Goal: Task Accomplishment & Management: Manage account settings

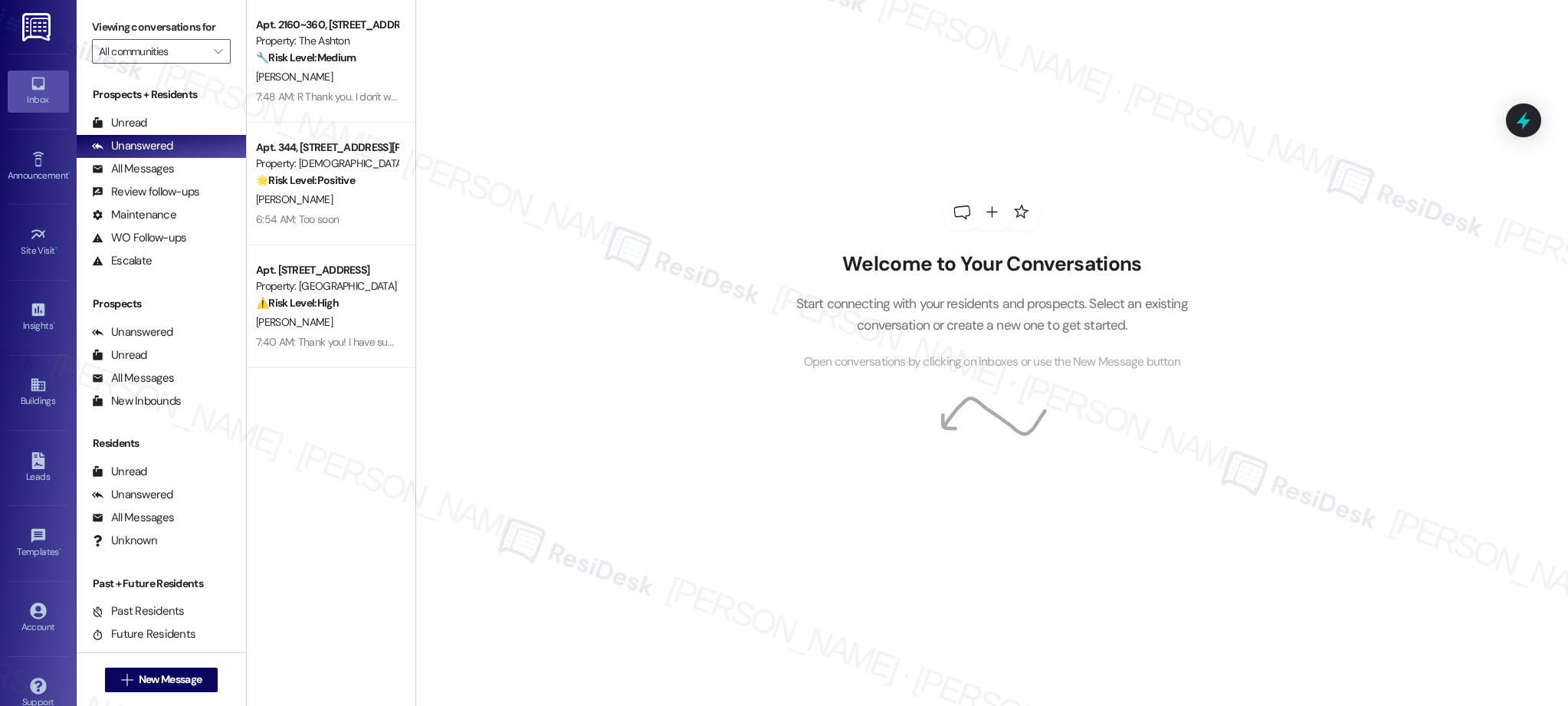
click at [619, 276] on div "Welcome to Your Conversations Start connecting with your residents and prospect…" at bounding box center [991, 353] width 1153 height 706
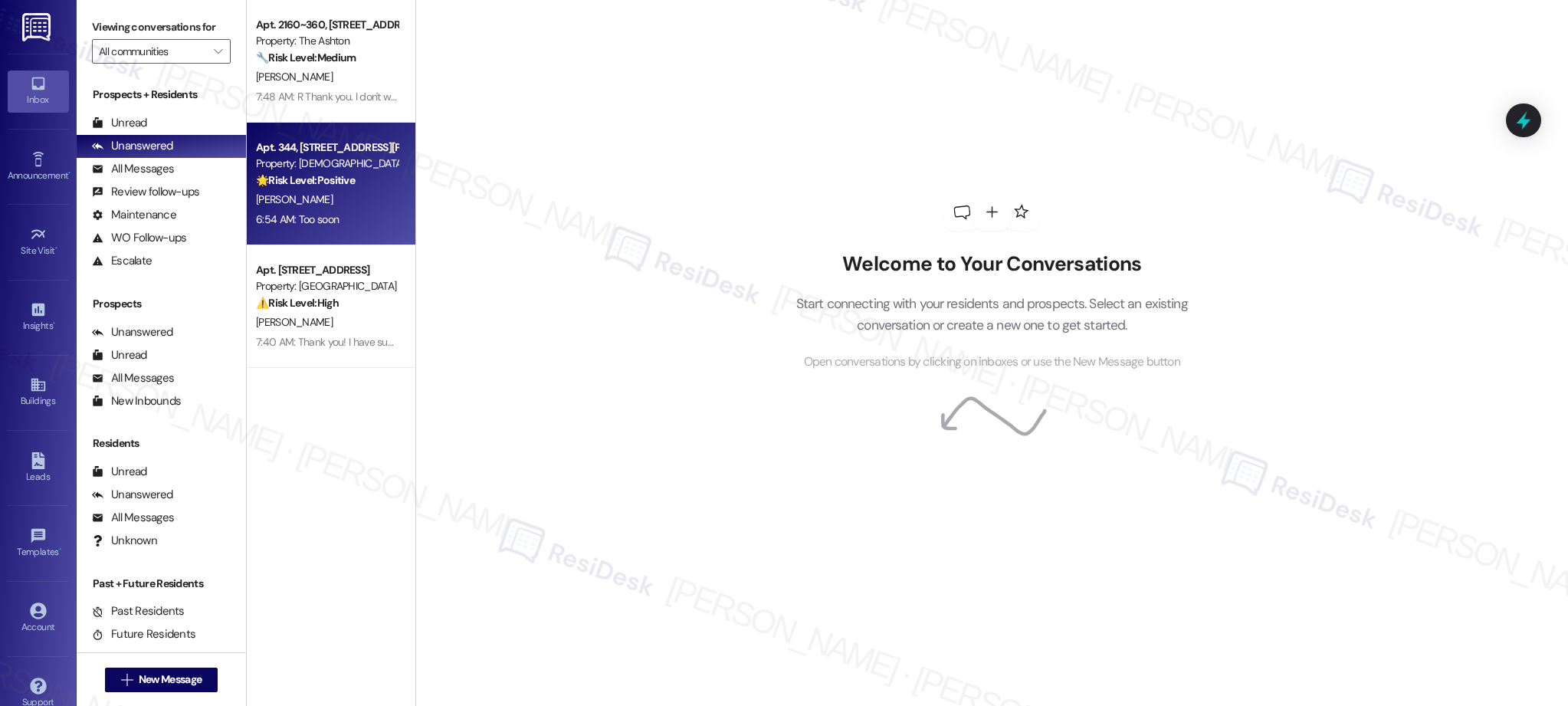
click at [347, 198] on div "[PERSON_NAME]" at bounding box center [327, 199] width 145 height 19
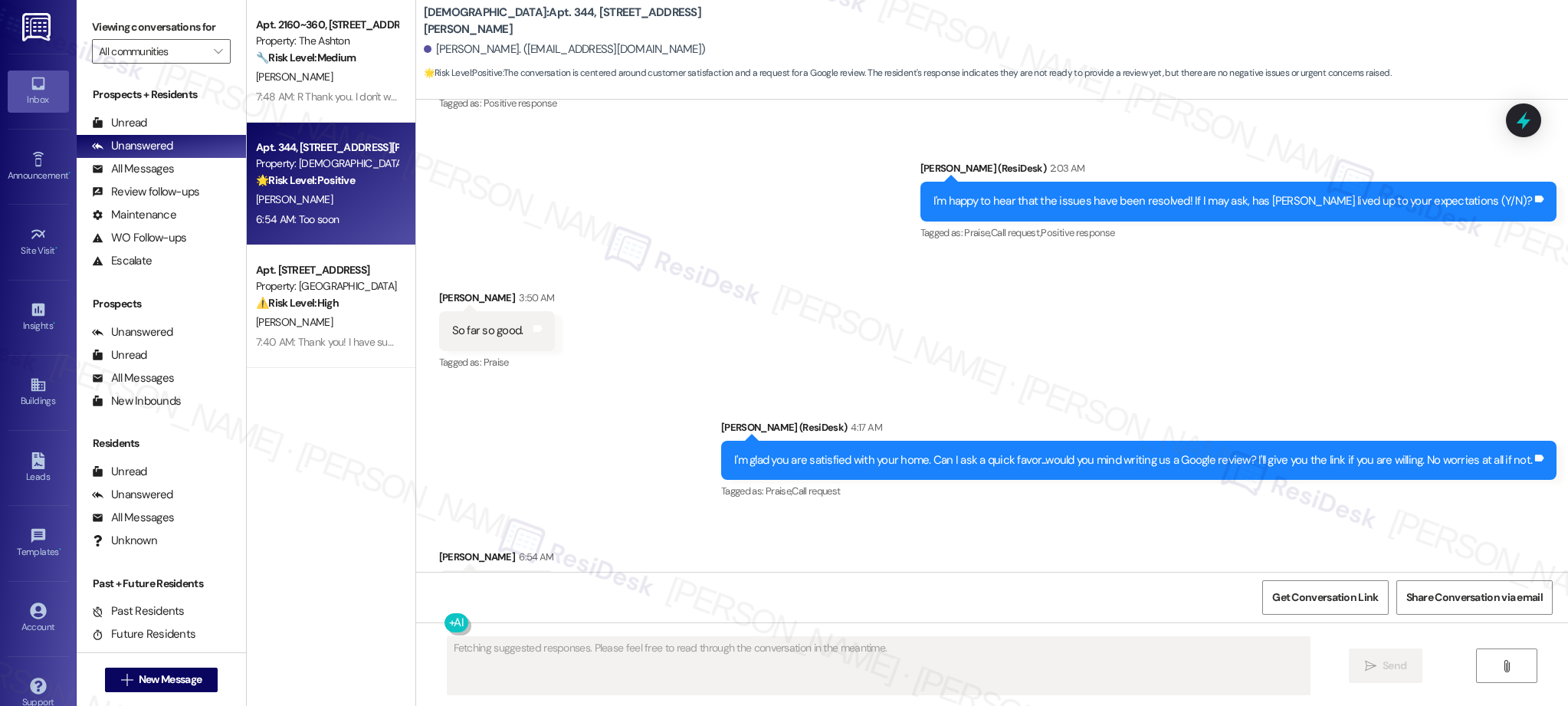
scroll to position [875, 0]
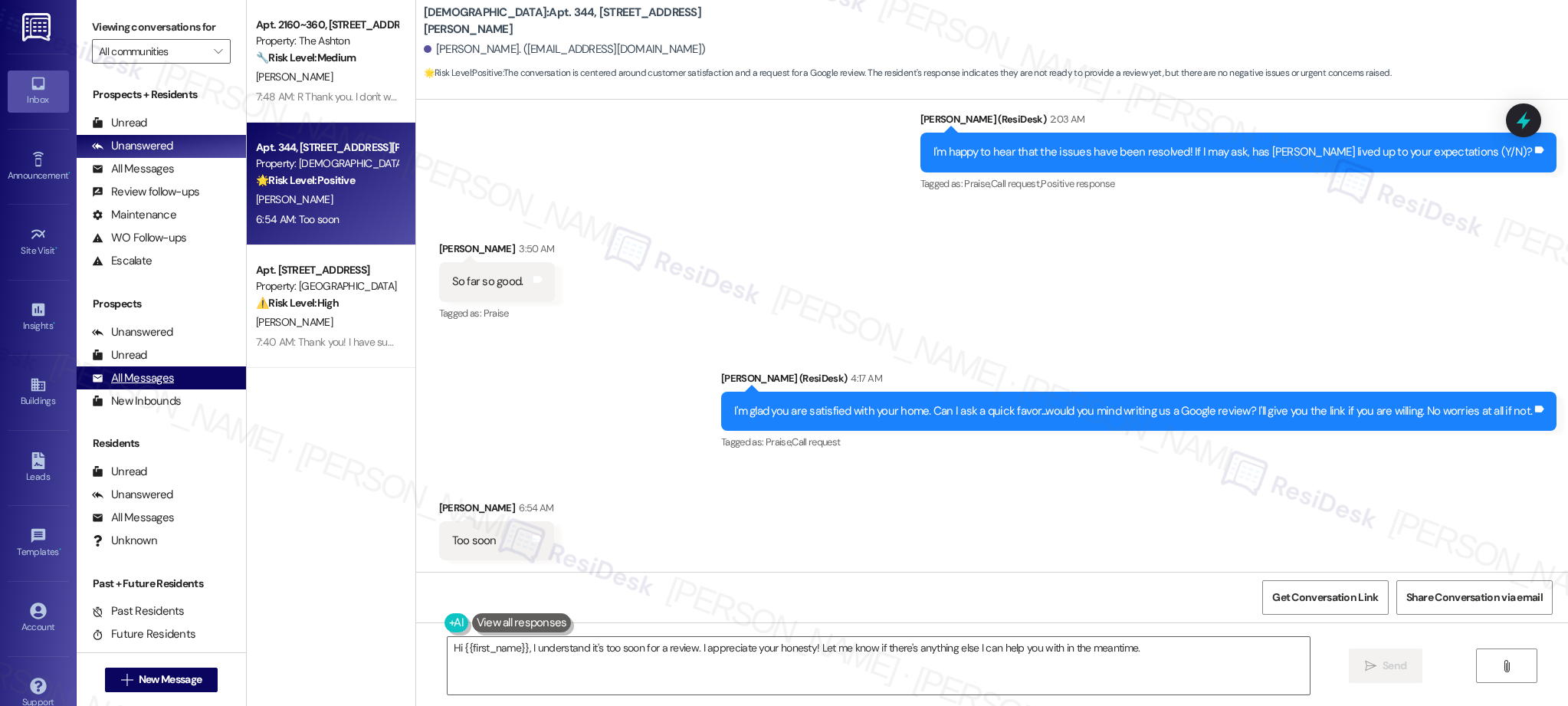
type textarea "Hi {{first_name}}, I understand it's too soon for a review. I appreciate your h…"
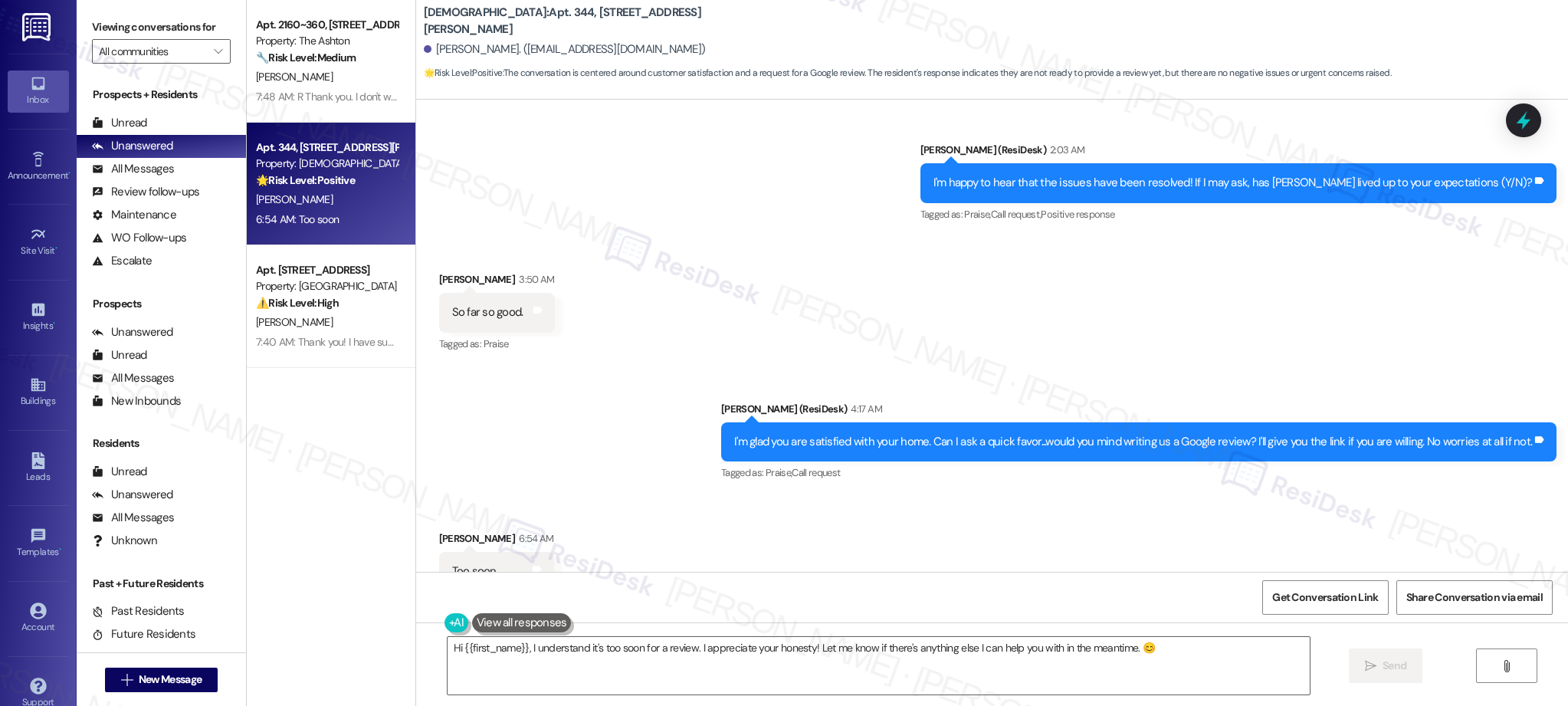
scroll to position [876, 0]
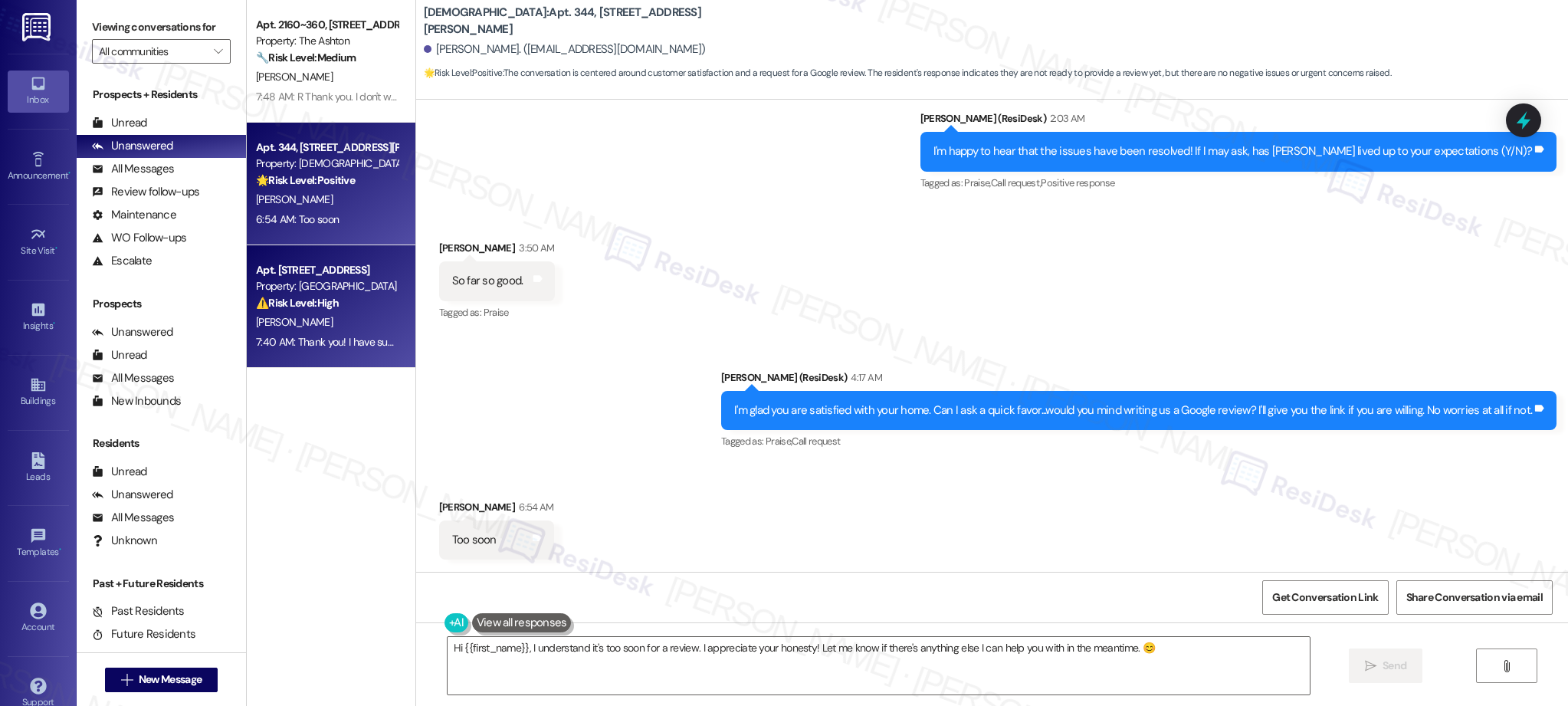
click at [360, 326] on div "[PERSON_NAME]" at bounding box center [327, 322] width 145 height 19
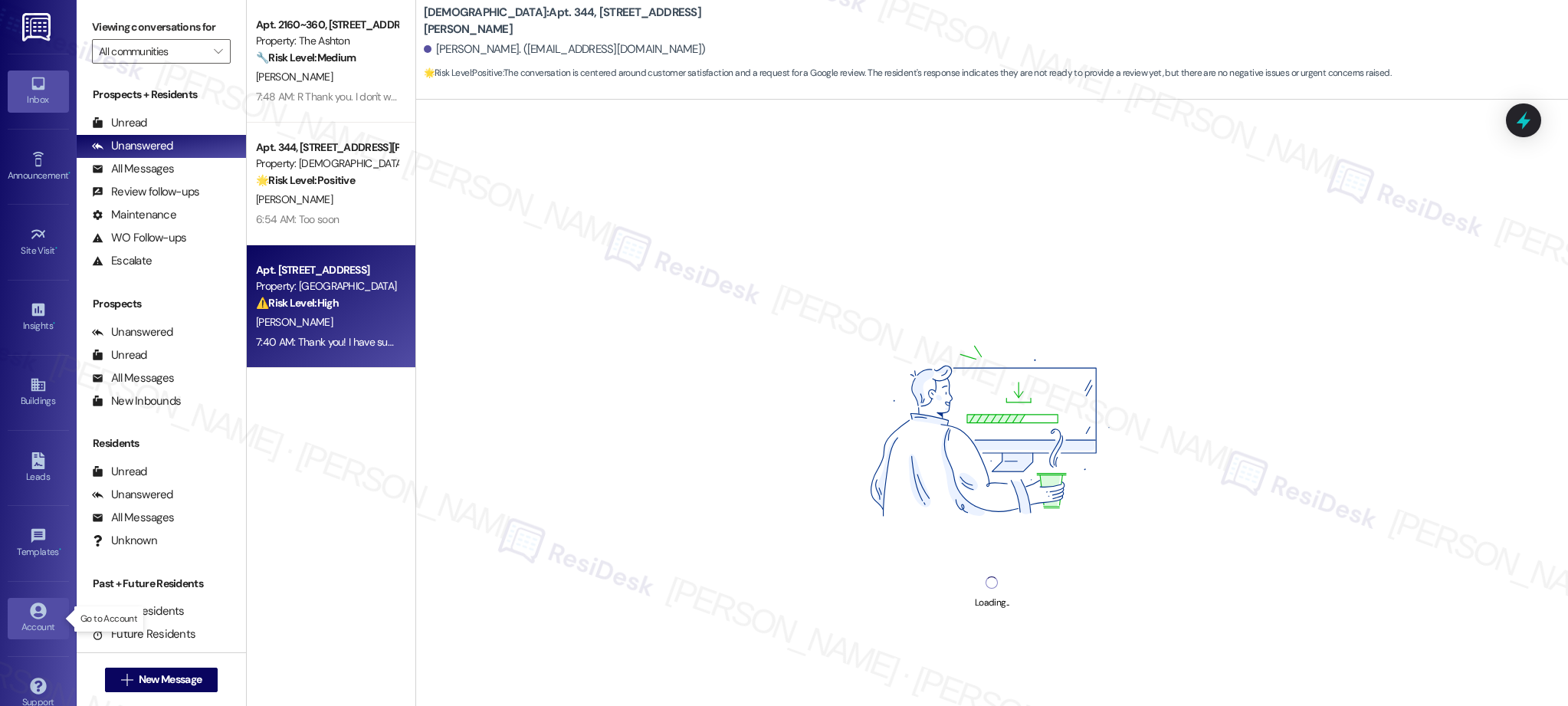
click at [42, 611] on icon at bounding box center [37, 610] width 16 height 16
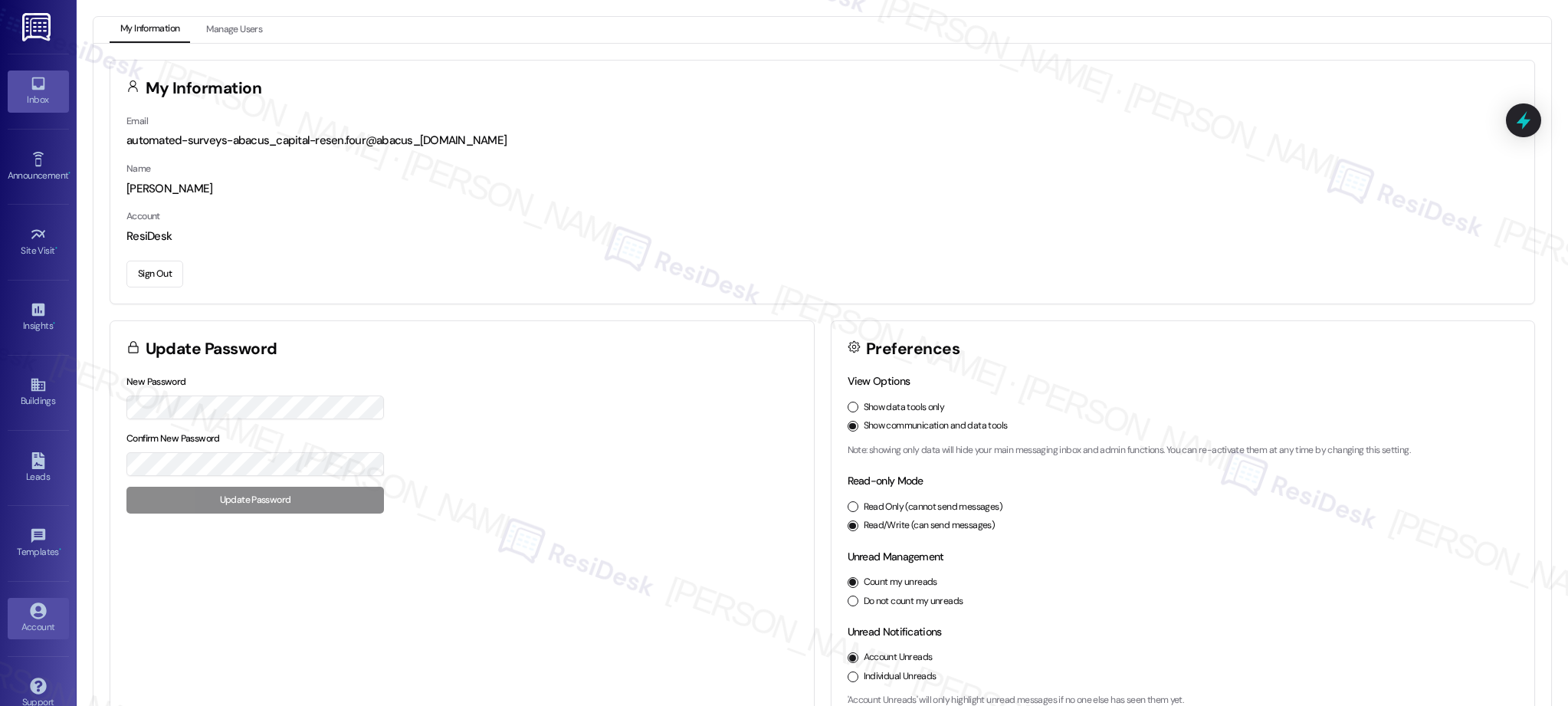
click at [38, 83] on icon at bounding box center [38, 83] width 17 height 17
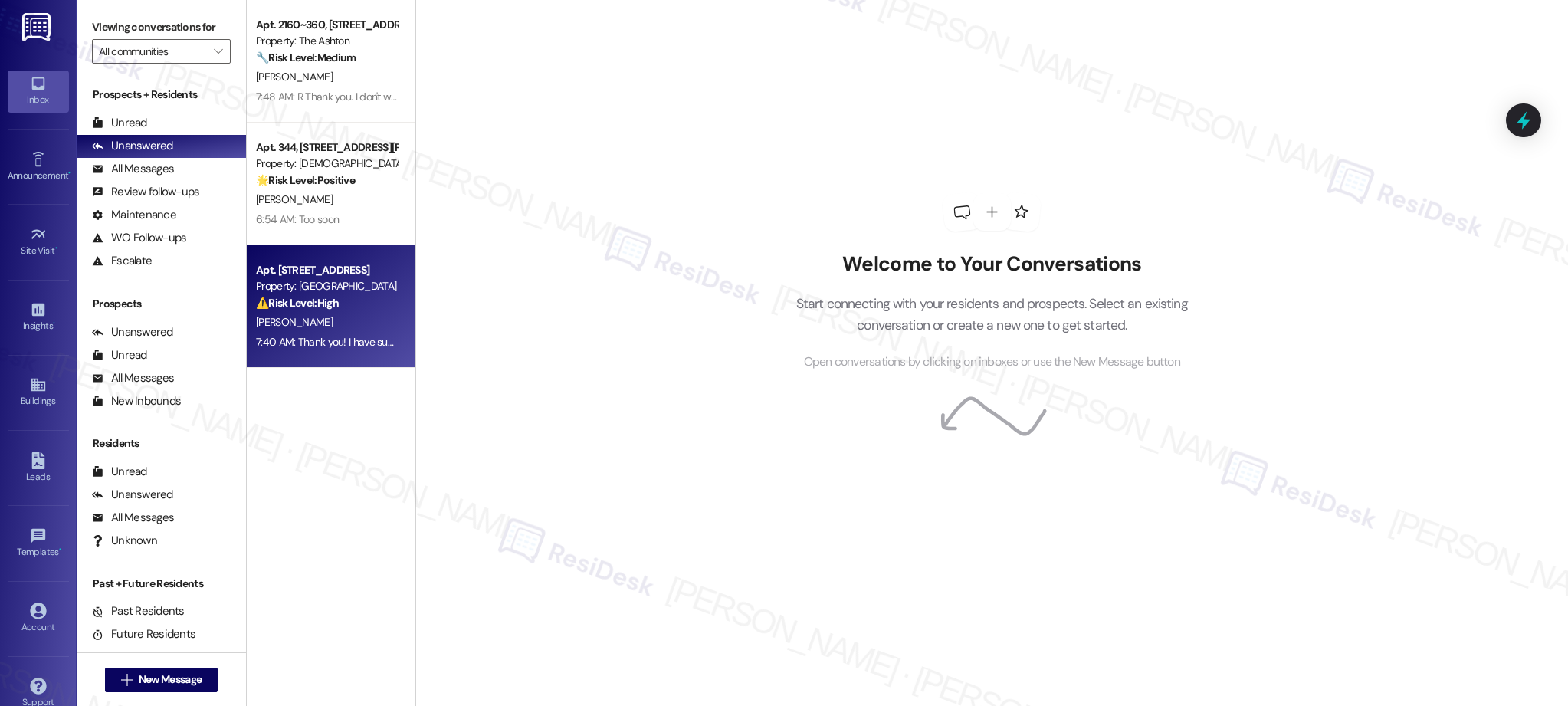
click at [340, 318] on div "[PERSON_NAME]" at bounding box center [327, 322] width 145 height 19
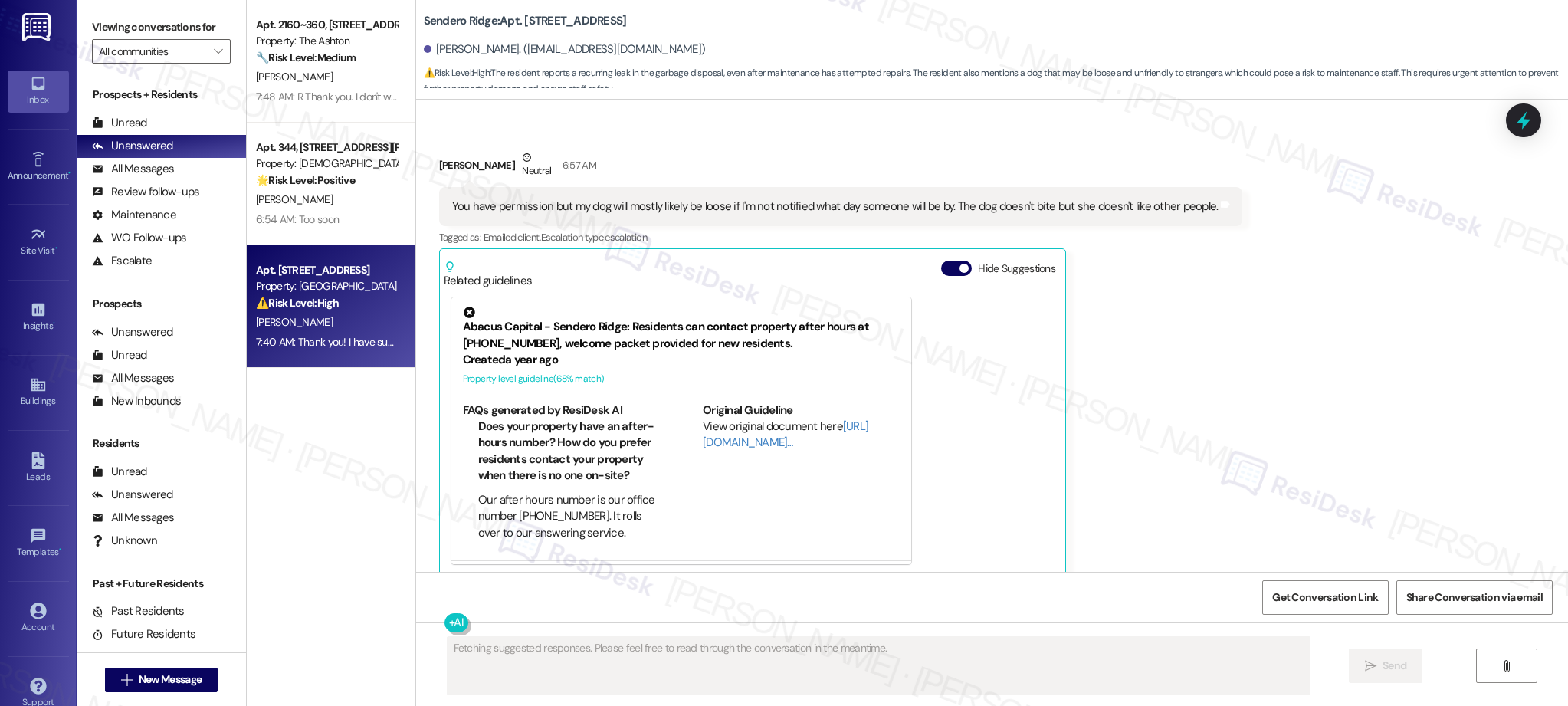
scroll to position [2600, 0]
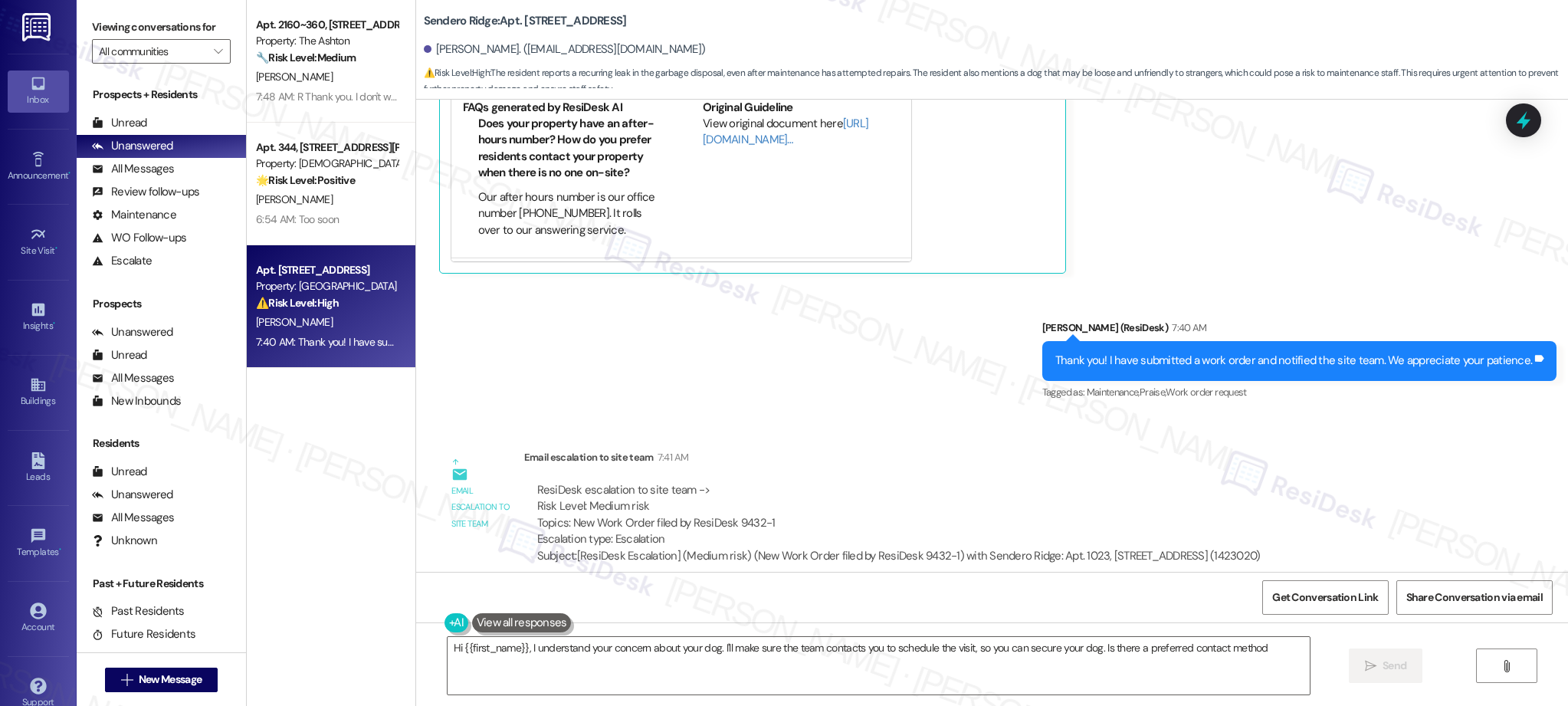
type textarea "Hi {{first_name}}, I understand your concern about your dog. I'll make sure the…"
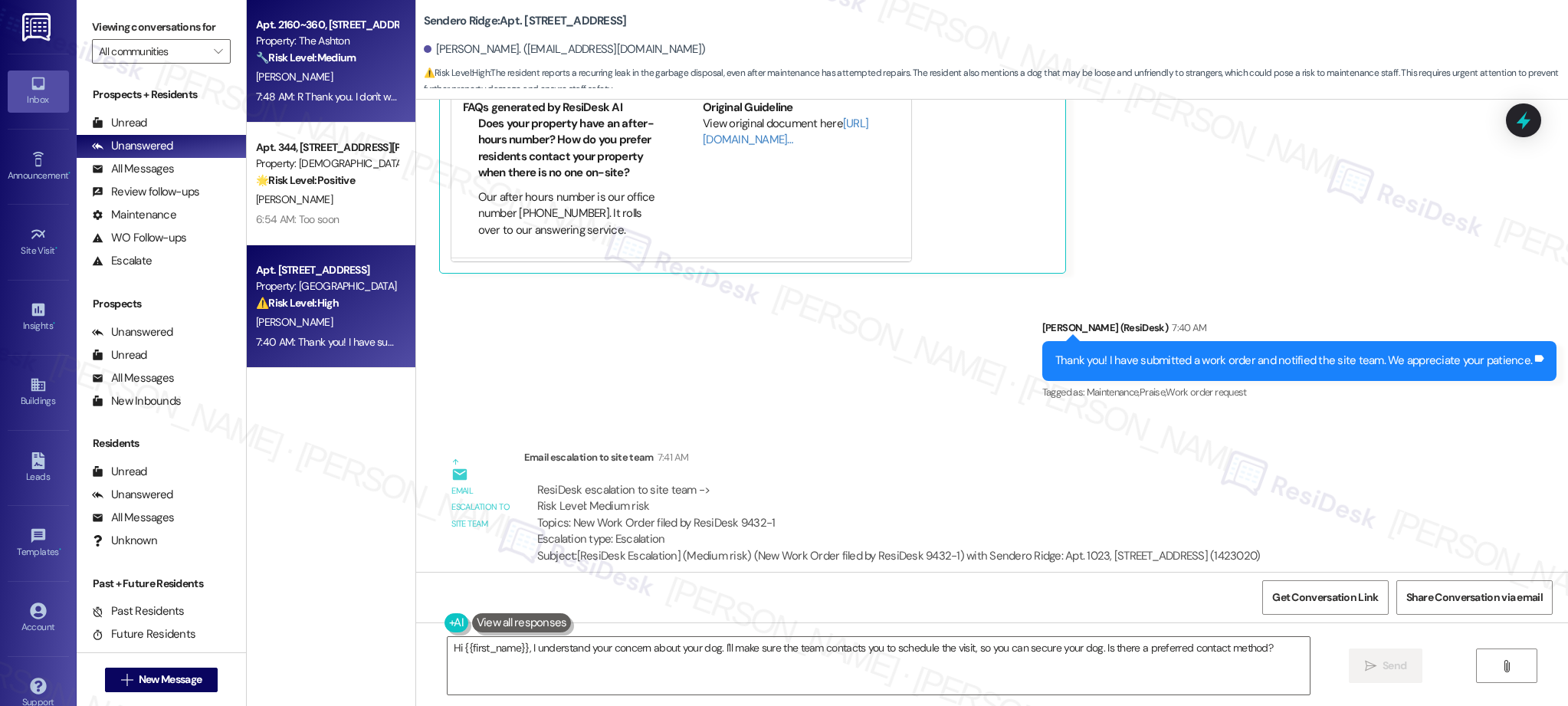
click at [317, 90] on div "7:48 AM: R Thank you. I don't want to be like one of those picky tenants. If yo…" at bounding box center [538, 97] width 563 height 14
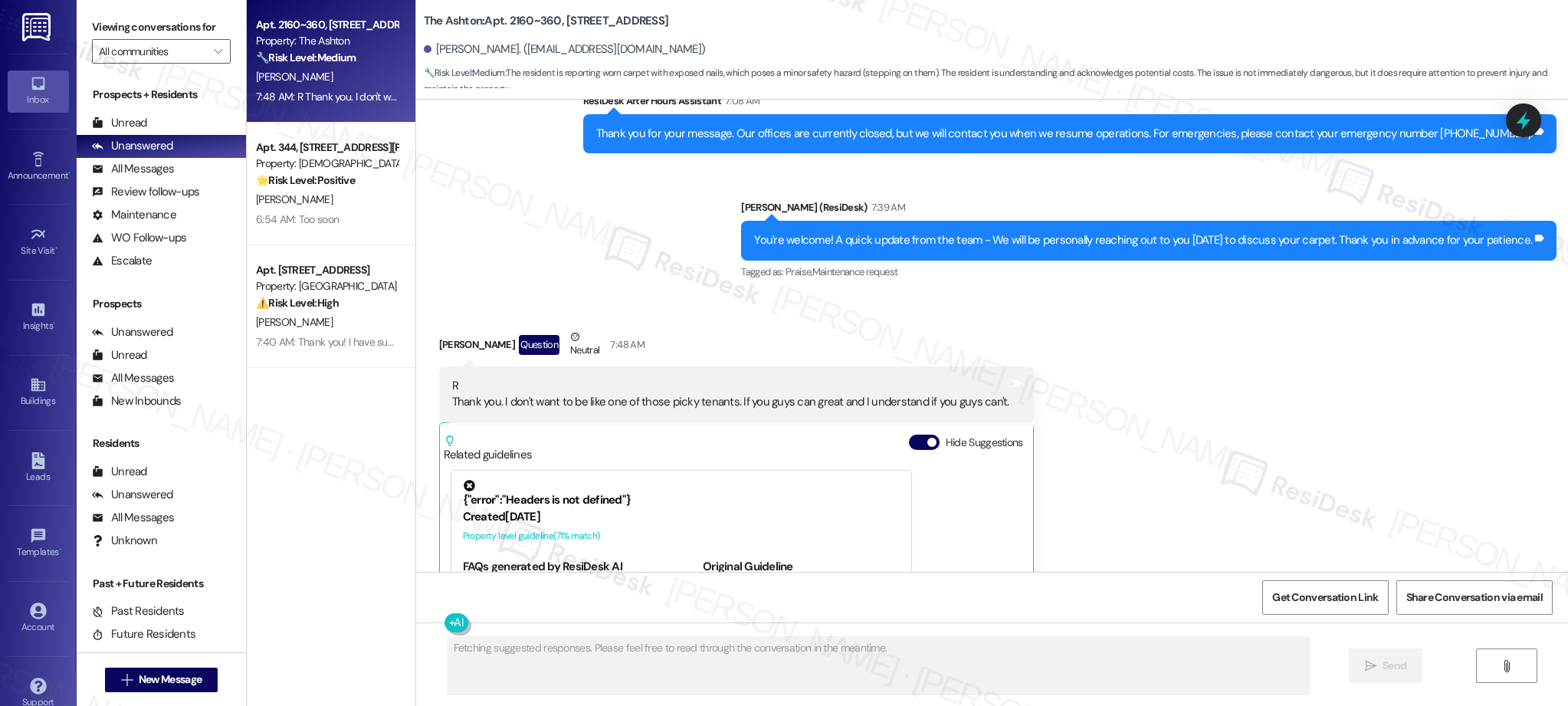
scroll to position [3387, 0]
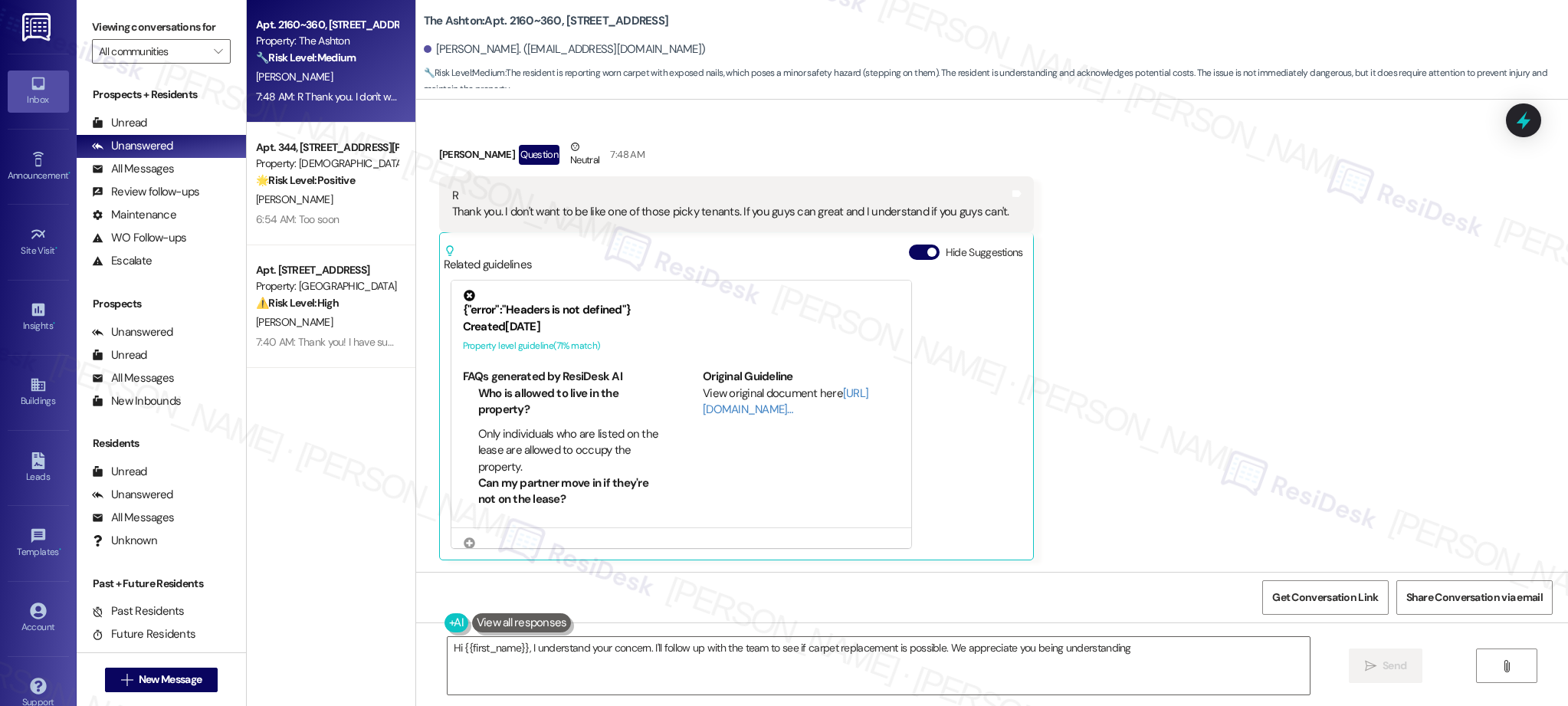
type textarea "Hi {{first_name}}, I understand your concern. I'll follow up with the team to s…"
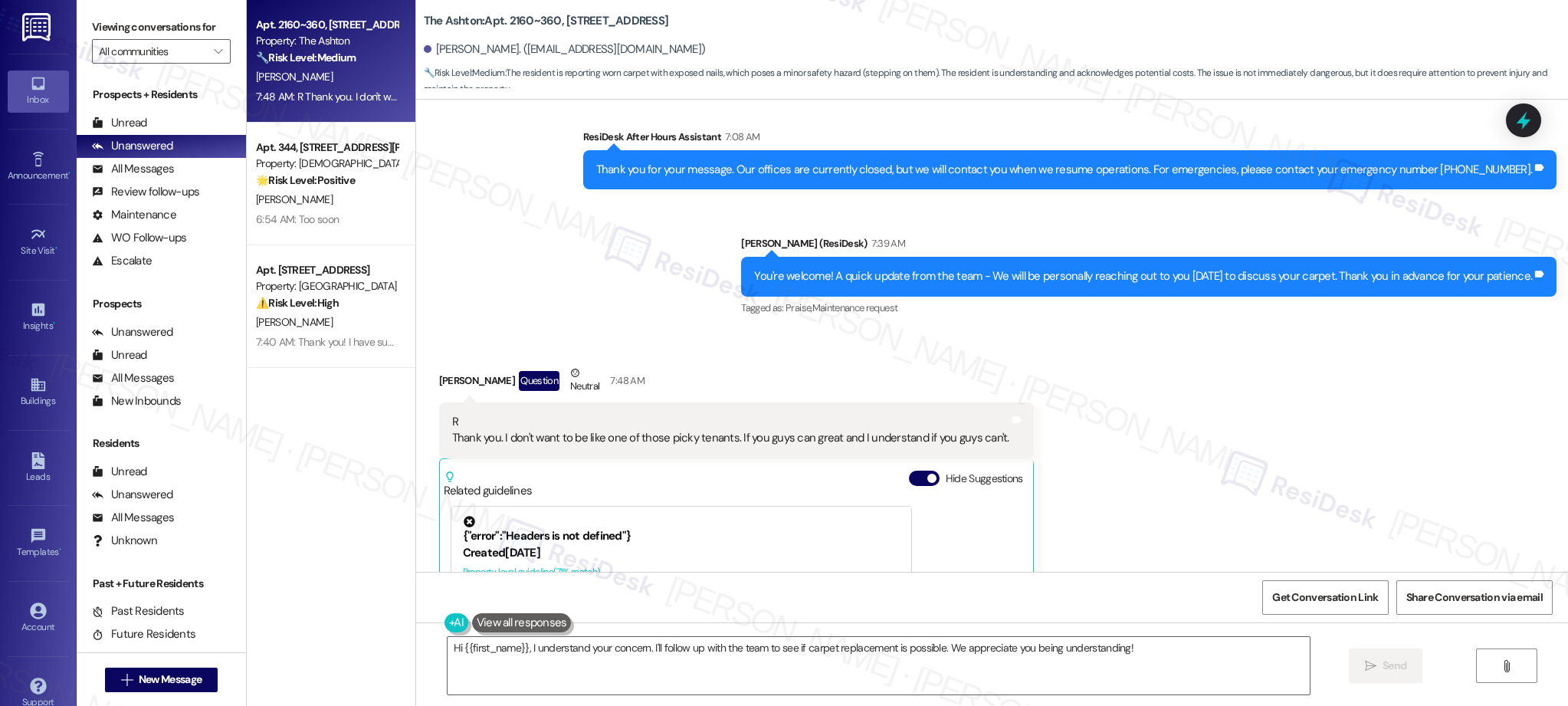
scroll to position [3045, 0]
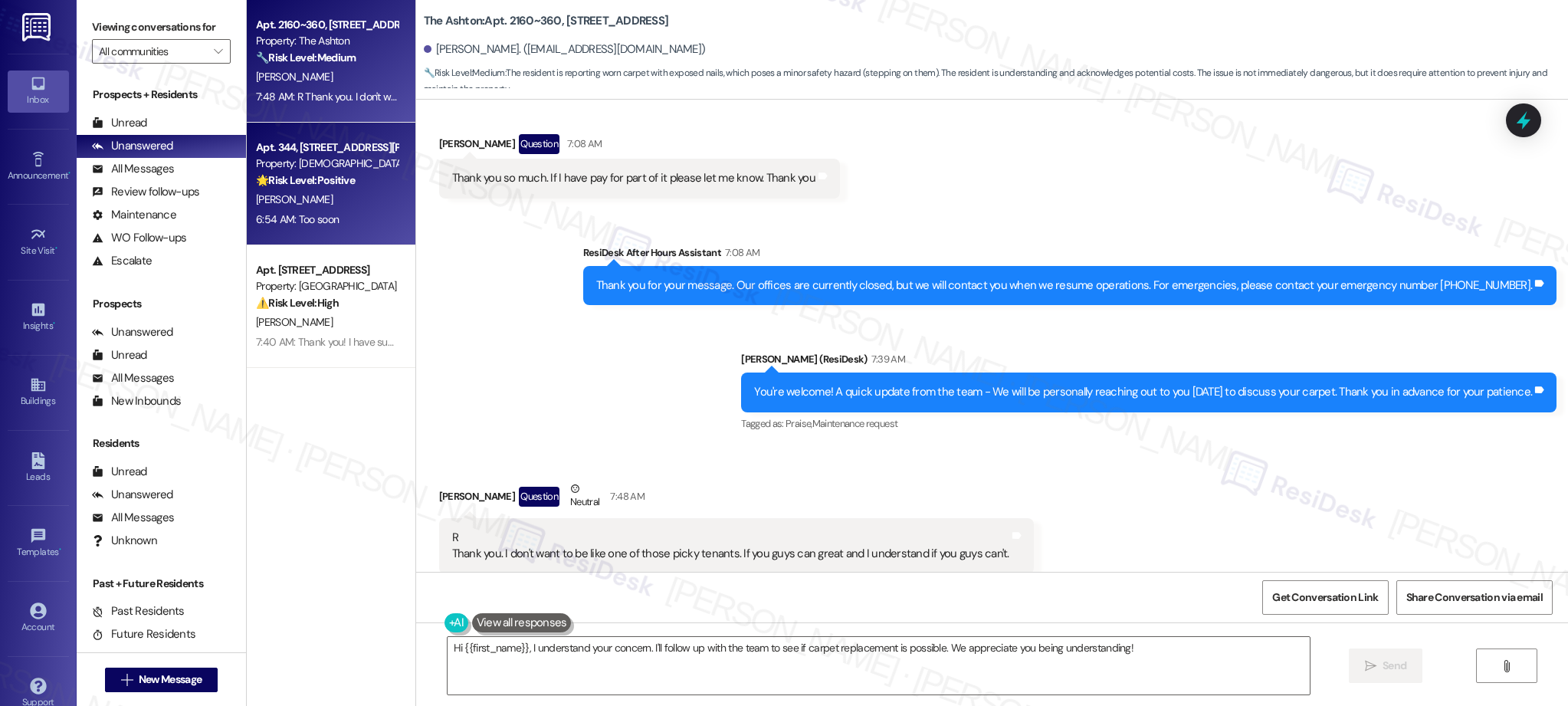
click at [347, 177] on div "🌟 Risk Level: Positive The conversation is centered around customer satisfactio…" at bounding box center [327, 180] width 141 height 16
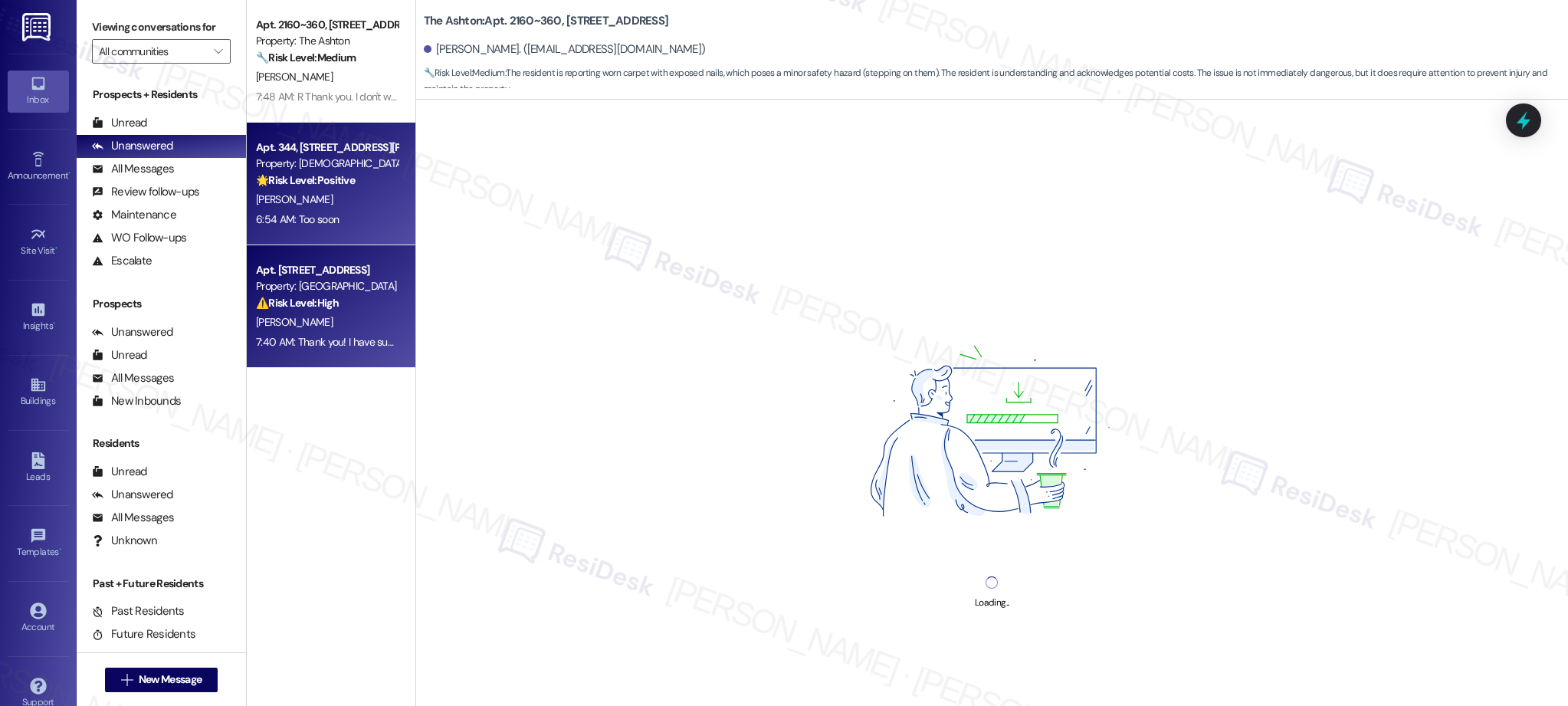
click at [355, 313] on div "[PERSON_NAME]" at bounding box center [327, 322] width 145 height 19
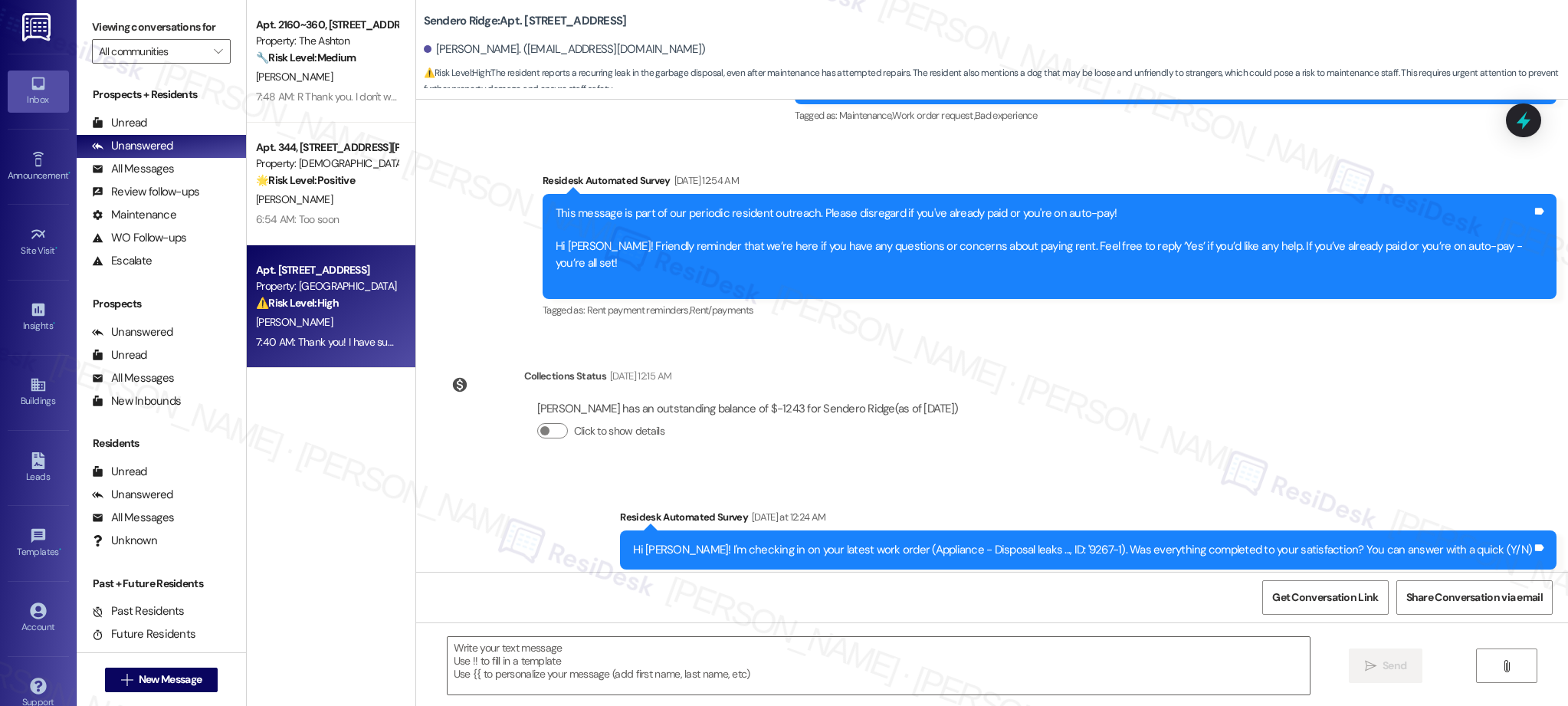
type textarea "Fetching suggested responses. Please feel free to read through the conversation…"
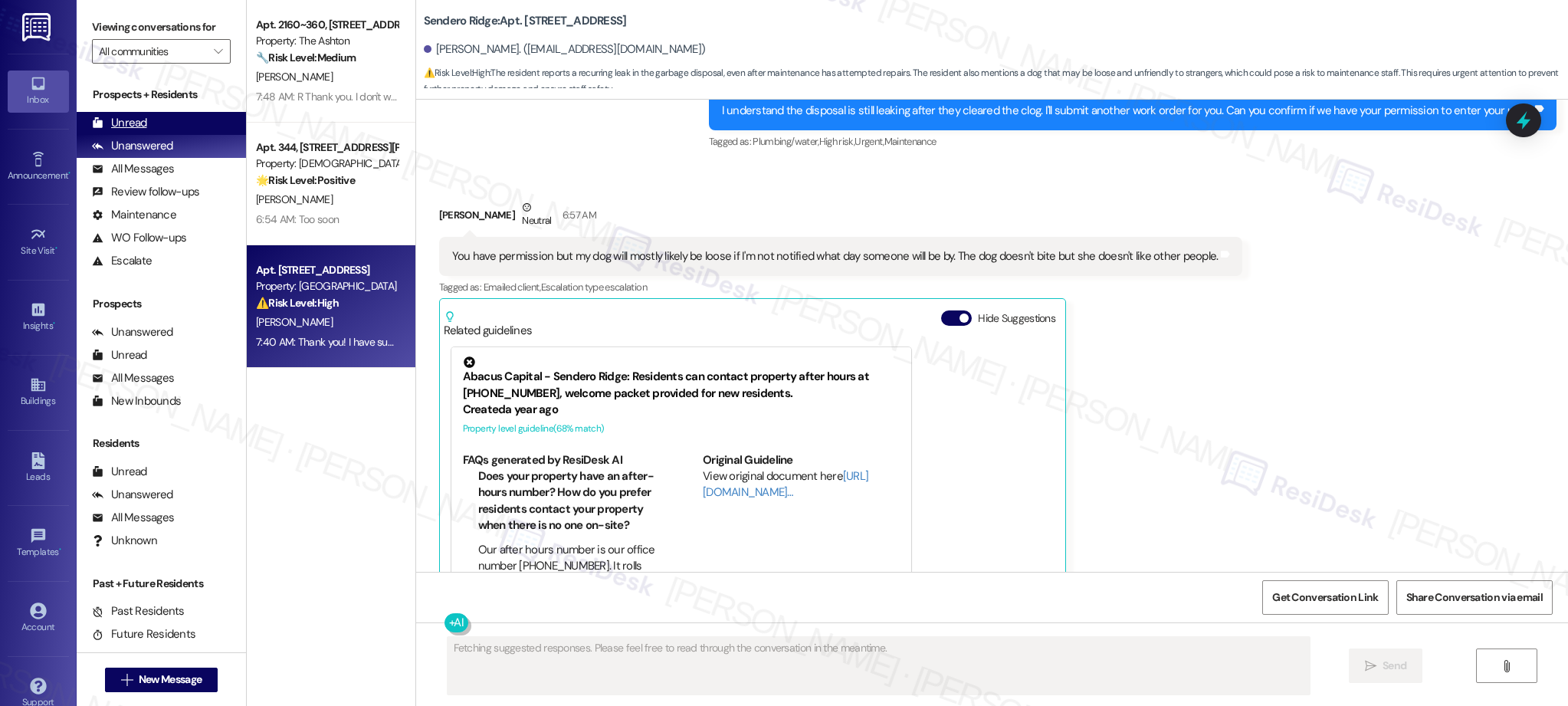
scroll to position [2297, 0]
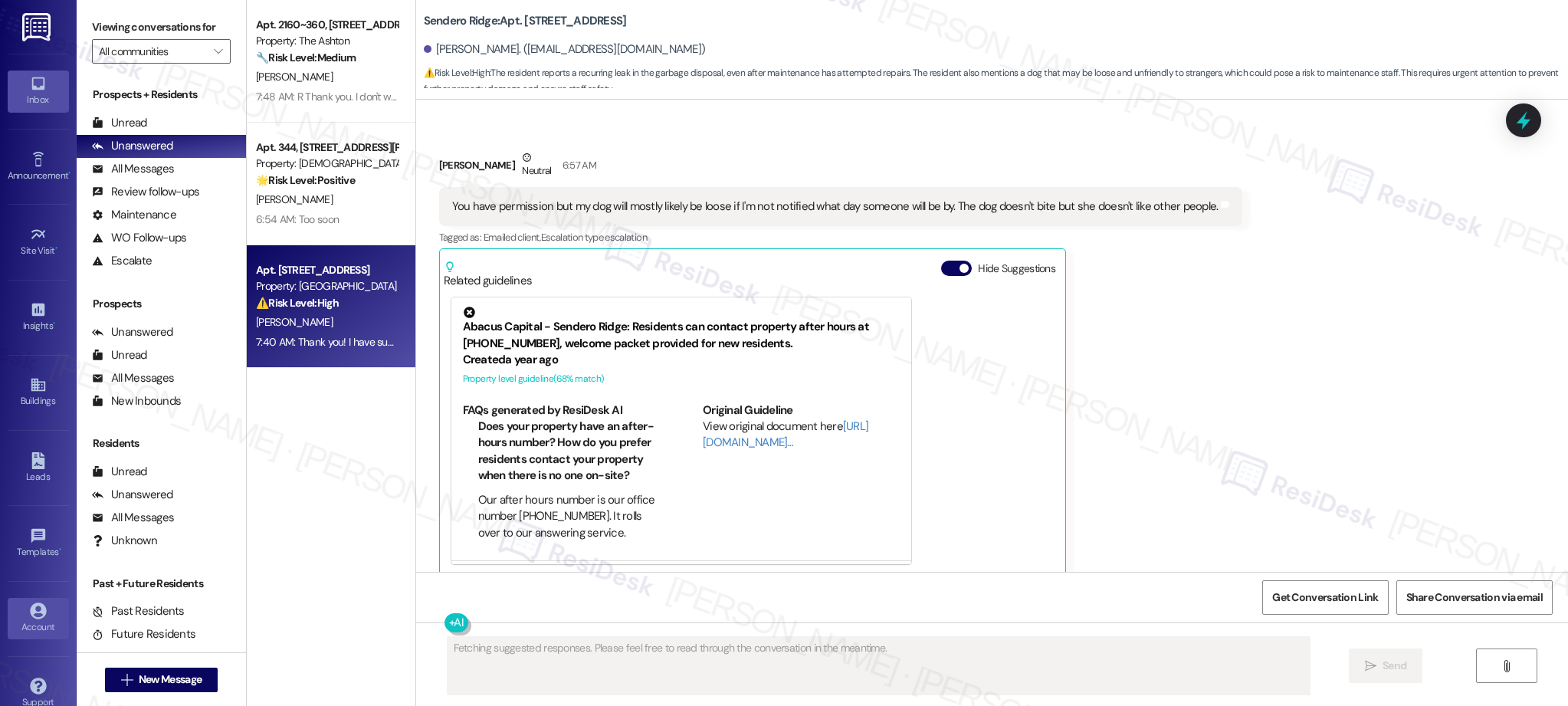
click at [34, 616] on icon at bounding box center [38, 611] width 17 height 17
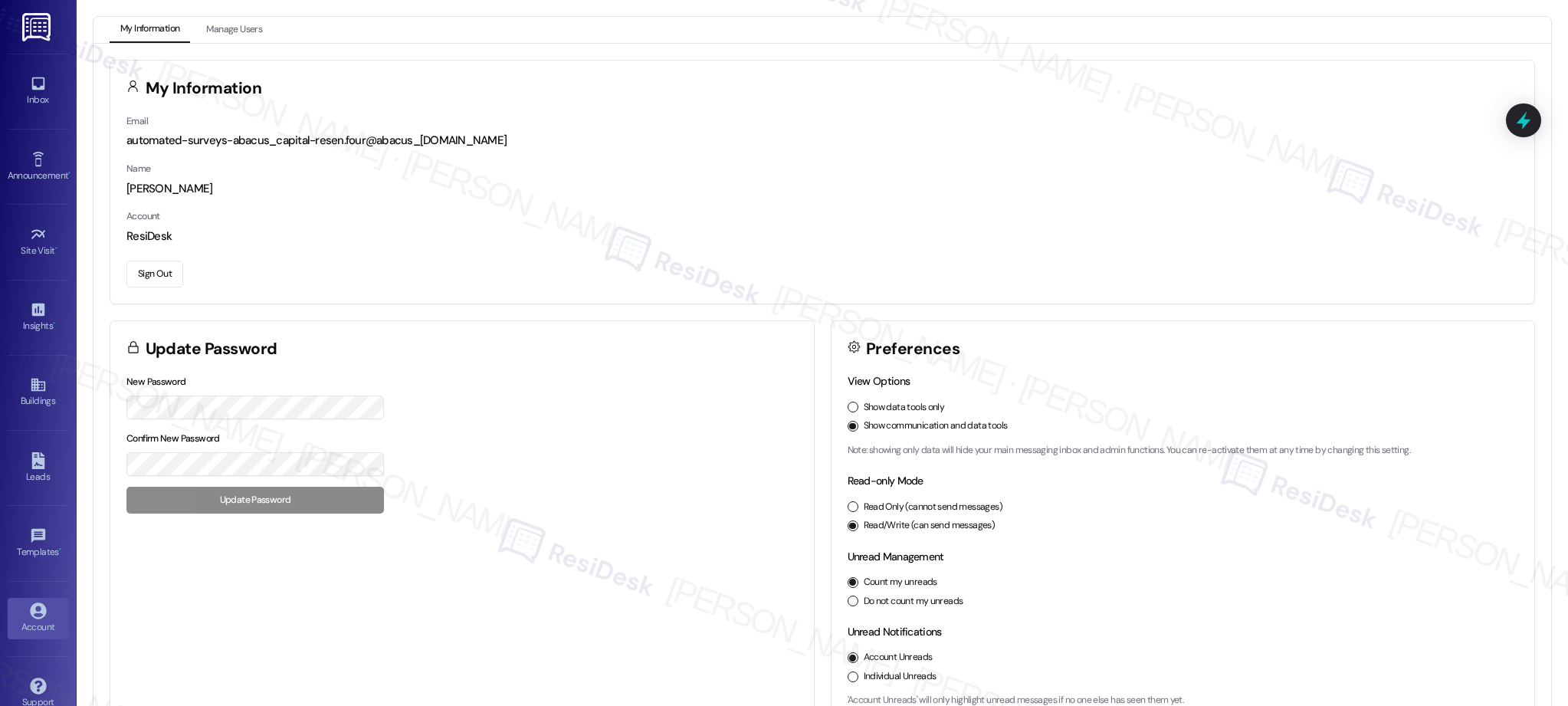
click at [141, 272] on button "Sign Out" at bounding box center [155, 274] width 57 height 27
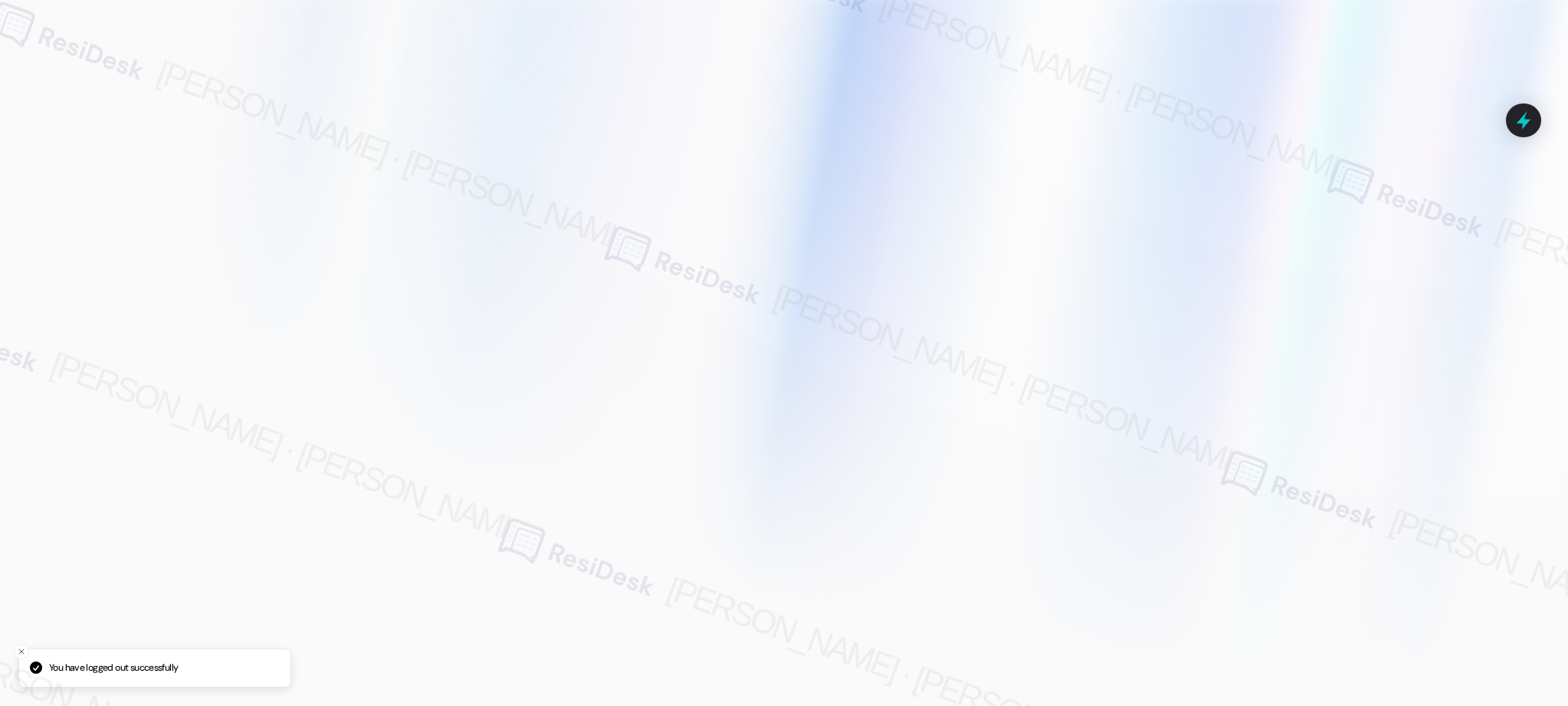
type input "[EMAIL_ADDRESS][PERSON_NAME][PERSON_NAME][PERSON_NAME][DOMAIN_NAME]"
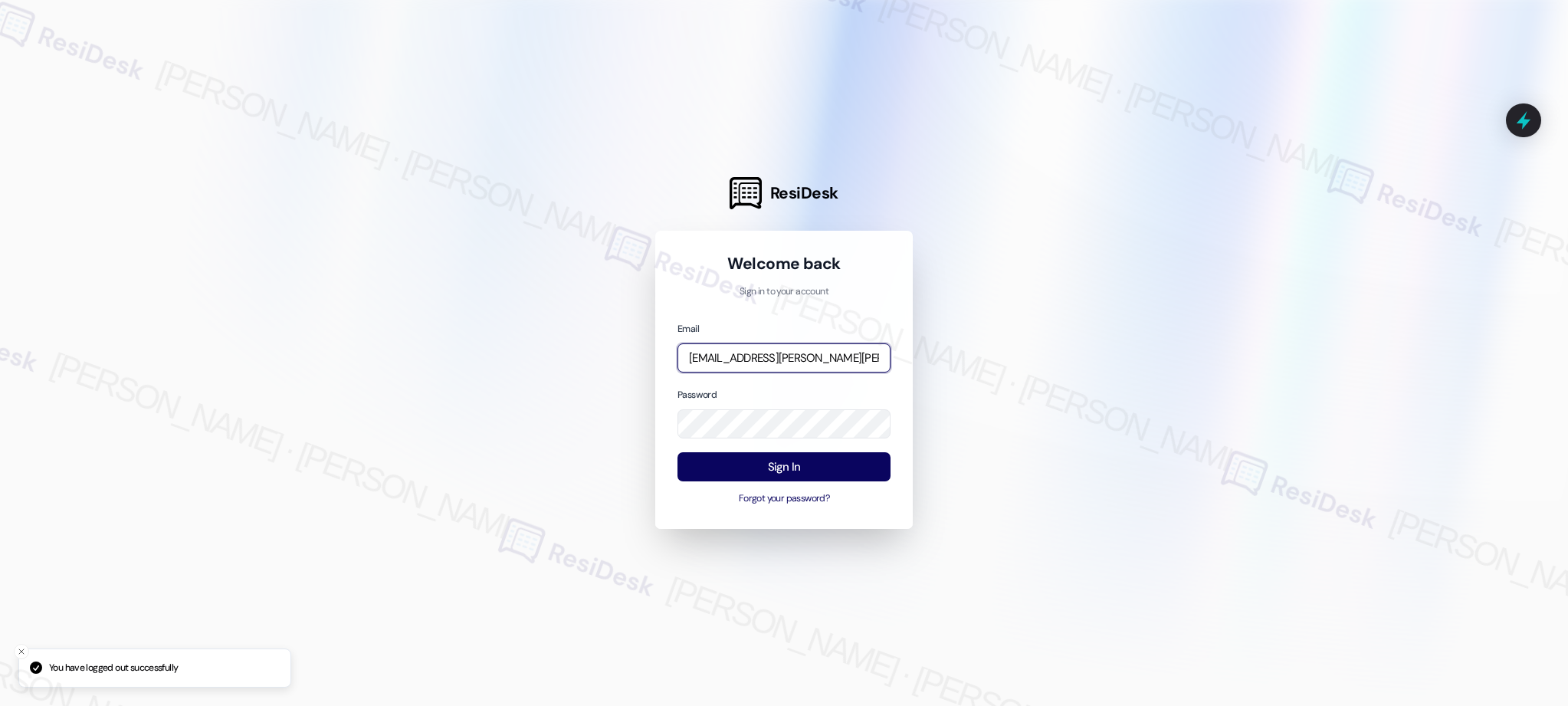
click at [811, 360] on input "[EMAIL_ADDRESS][PERSON_NAME][PERSON_NAME][PERSON_NAME][DOMAIN_NAME]" at bounding box center [784, 359] width 213 height 30
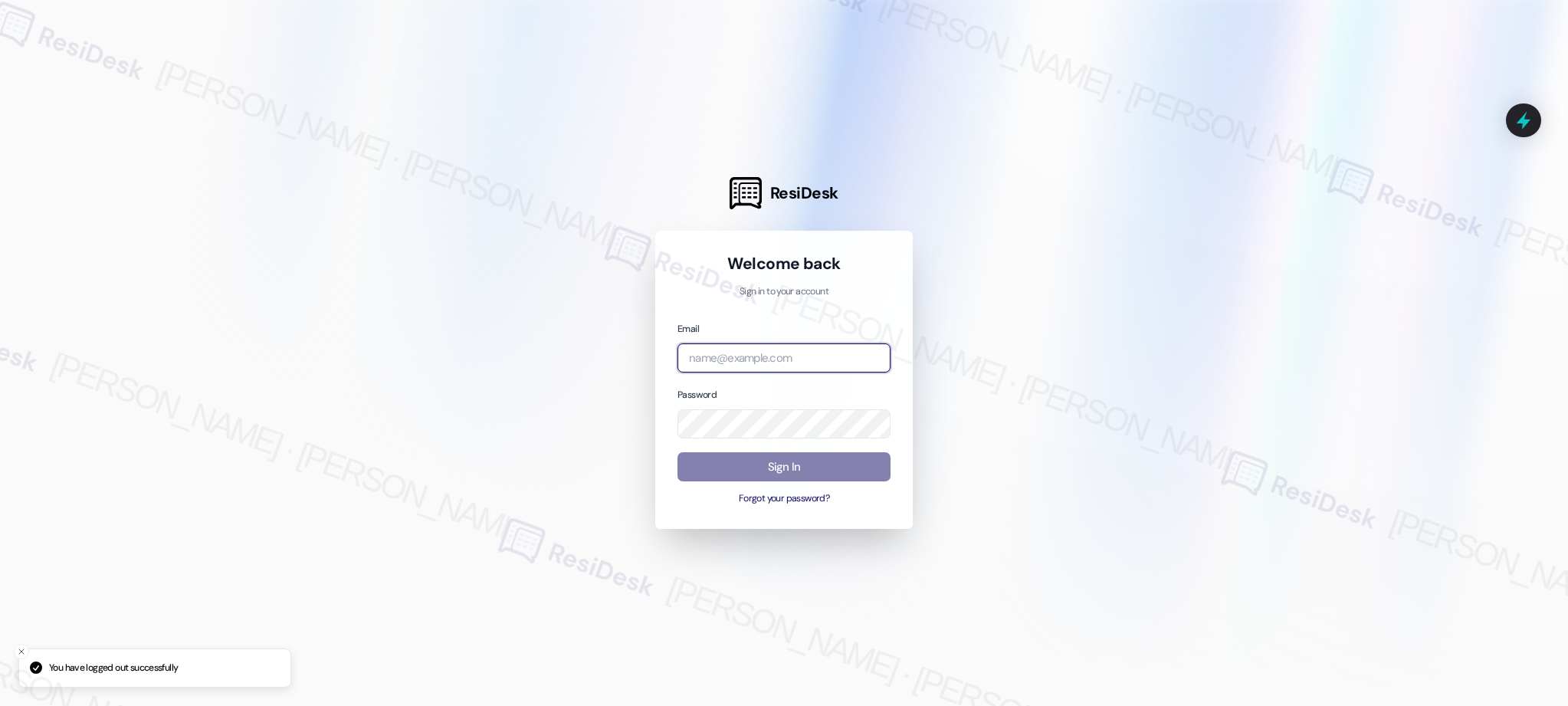
type input "[EMAIL_ADDRESS][PERSON_NAME][PERSON_NAME][PERSON_NAME][DOMAIN_NAME]"
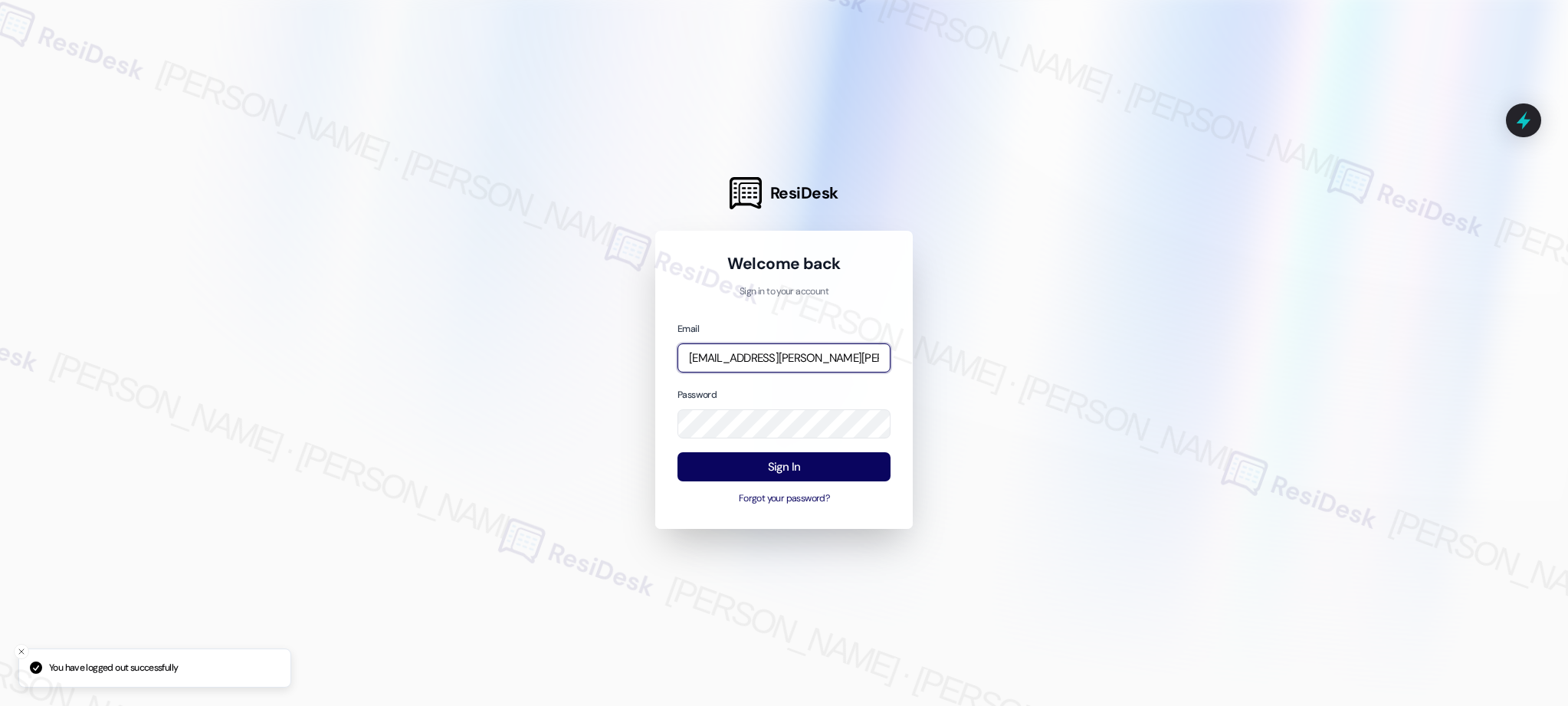
click at [0, 705] on com-1password-button at bounding box center [0, 706] width 0 height 0
click at [793, 355] on input "[EMAIL_ADDRESS][PERSON_NAME][PERSON_NAME][PERSON_NAME][DOMAIN_NAME]" at bounding box center [784, 359] width 213 height 30
type input "automated-surveys-asset_living-resen.two@asset_[DOMAIN_NAME]"
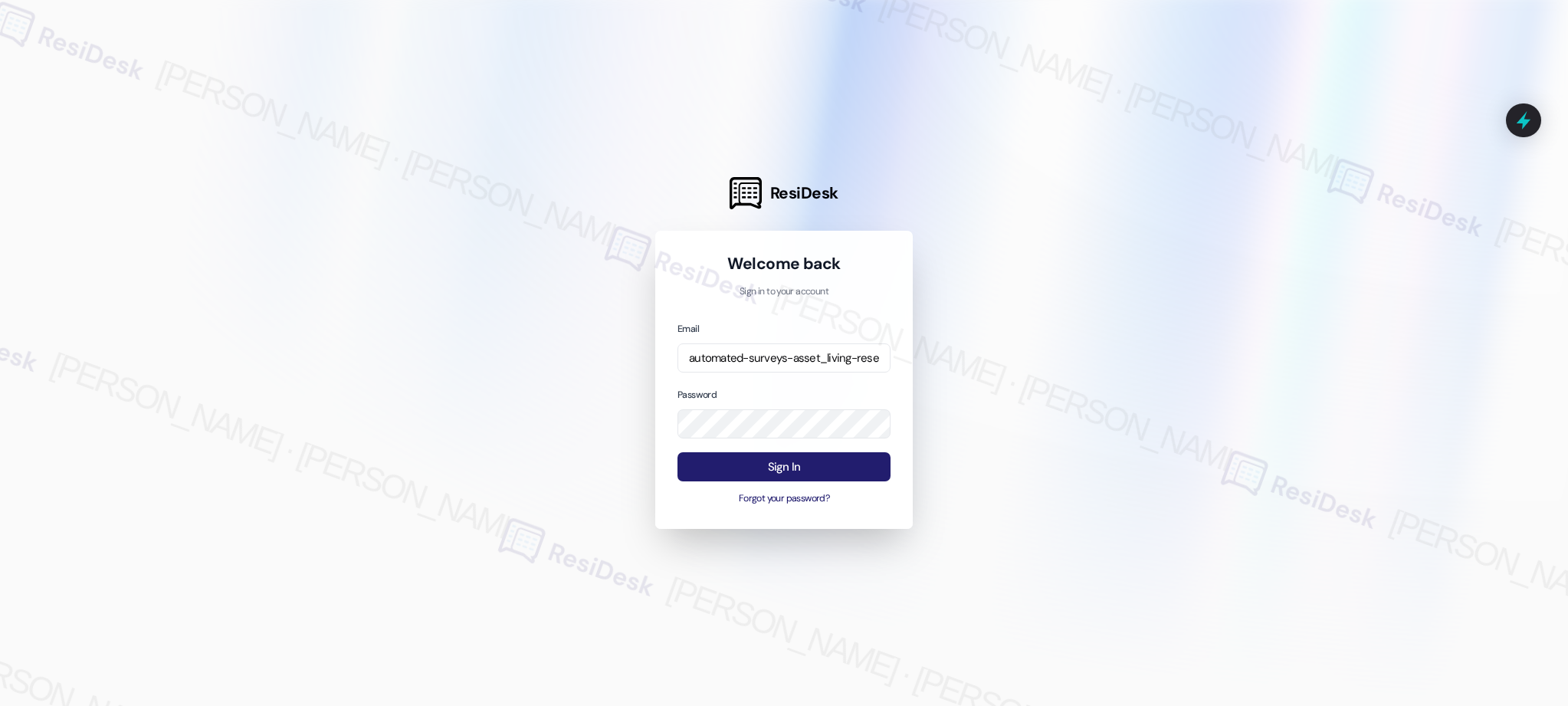
click at [796, 470] on button "Sign In" at bounding box center [784, 467] width 213 height 30
